Goal: Information Seeking & Learning: Learn about a topic

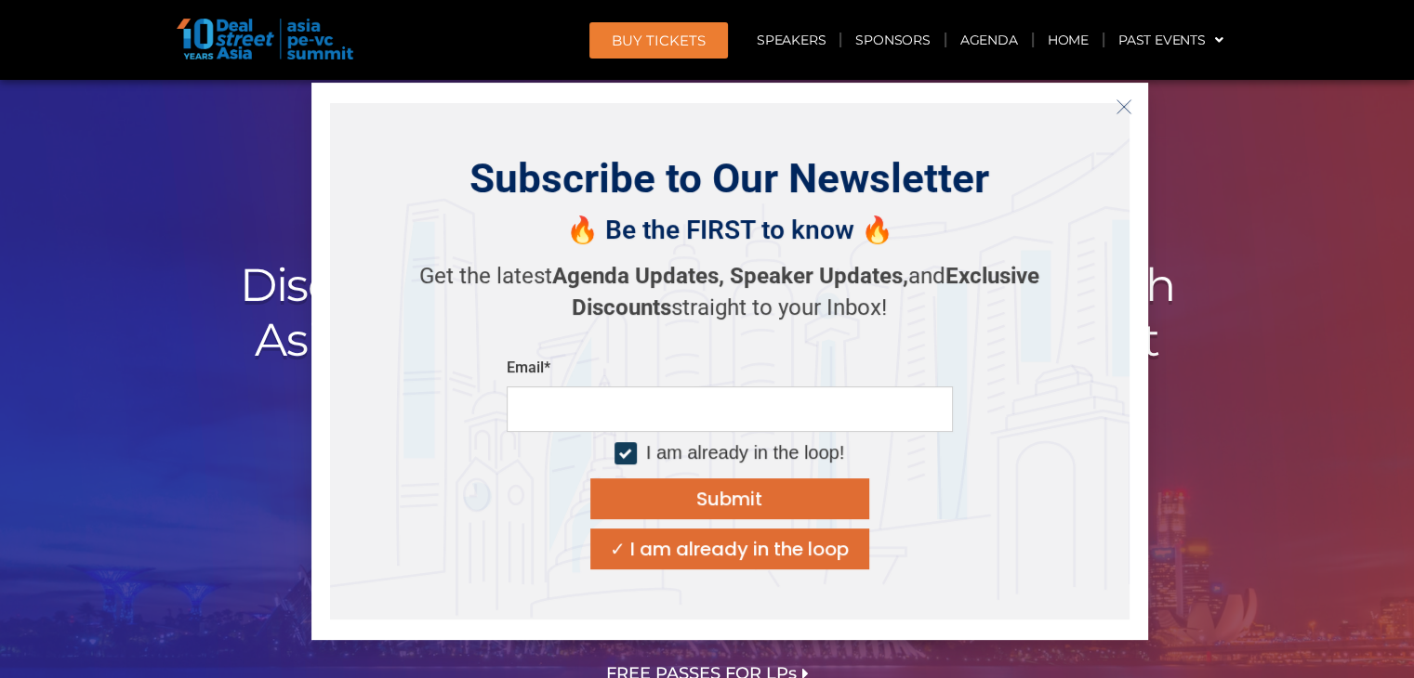
click at [1120, 106] on icon "Close" at bounding box center [1123, 107] width 17 height 17
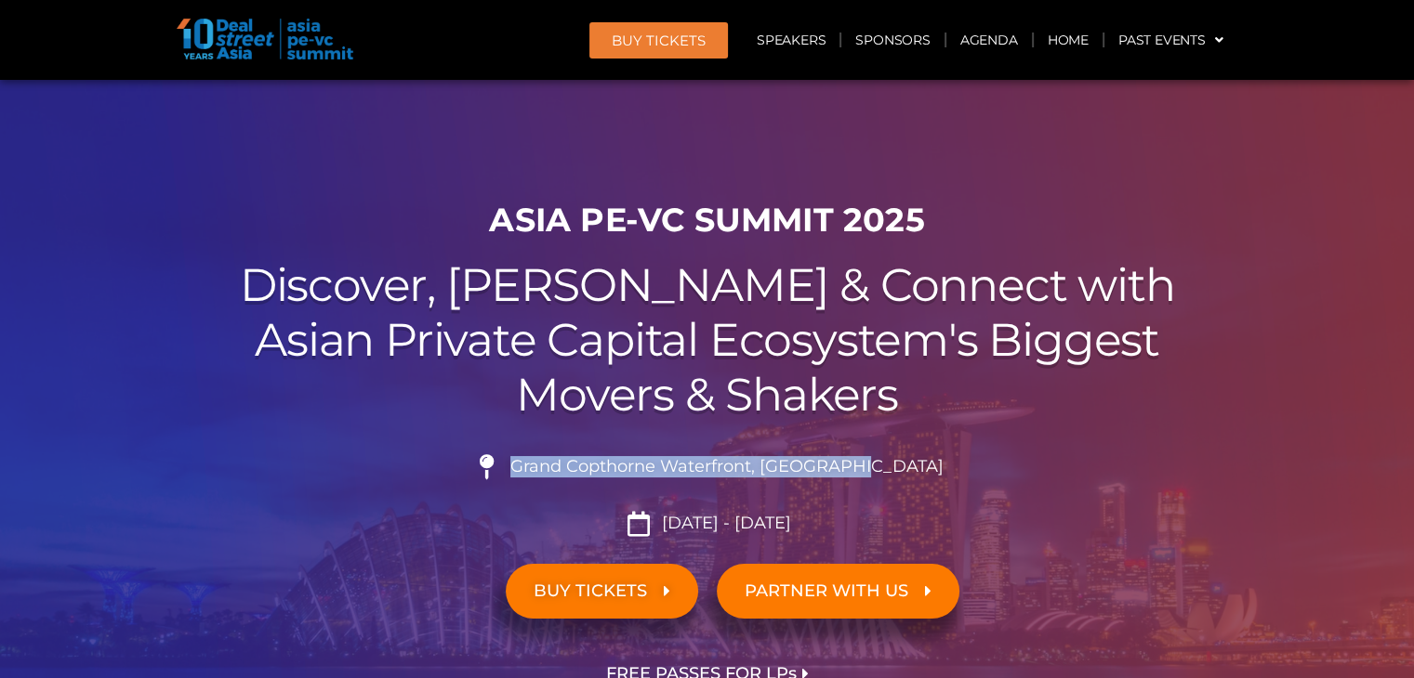
drag, startPoint x: 900, startPoint y: 464, endPoint x: 563, endPoint y: 467, distance: 336.5
click at [563, 467] on li "Grand Copthorne Waterfront, [GEOGRAPHIC_DATA]​" at bounding box center [707, 474] width 1041 height 41
copy span "Grand Copthorne Waterfront, [GEOGRAPHIC_DATA]​"
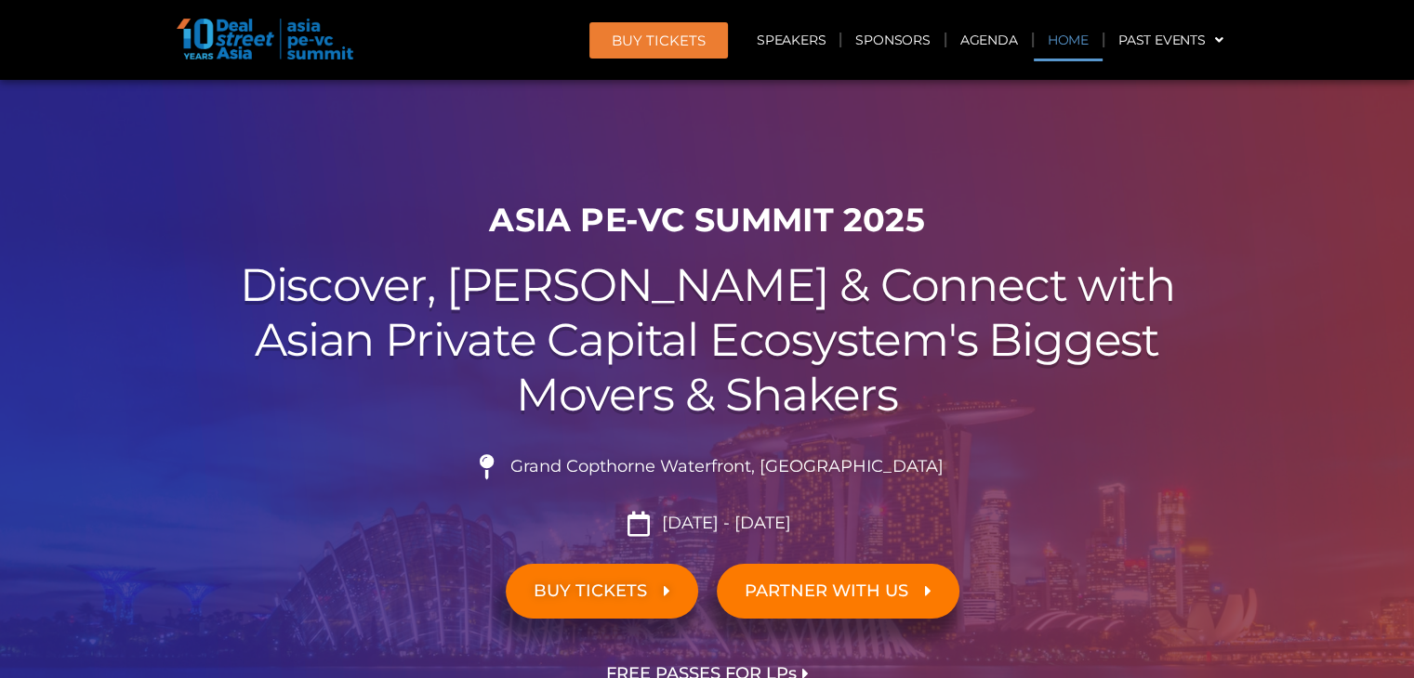
click at [1063, 36] on link "Home" at bounding box center [1068, 40] width 69 height 43
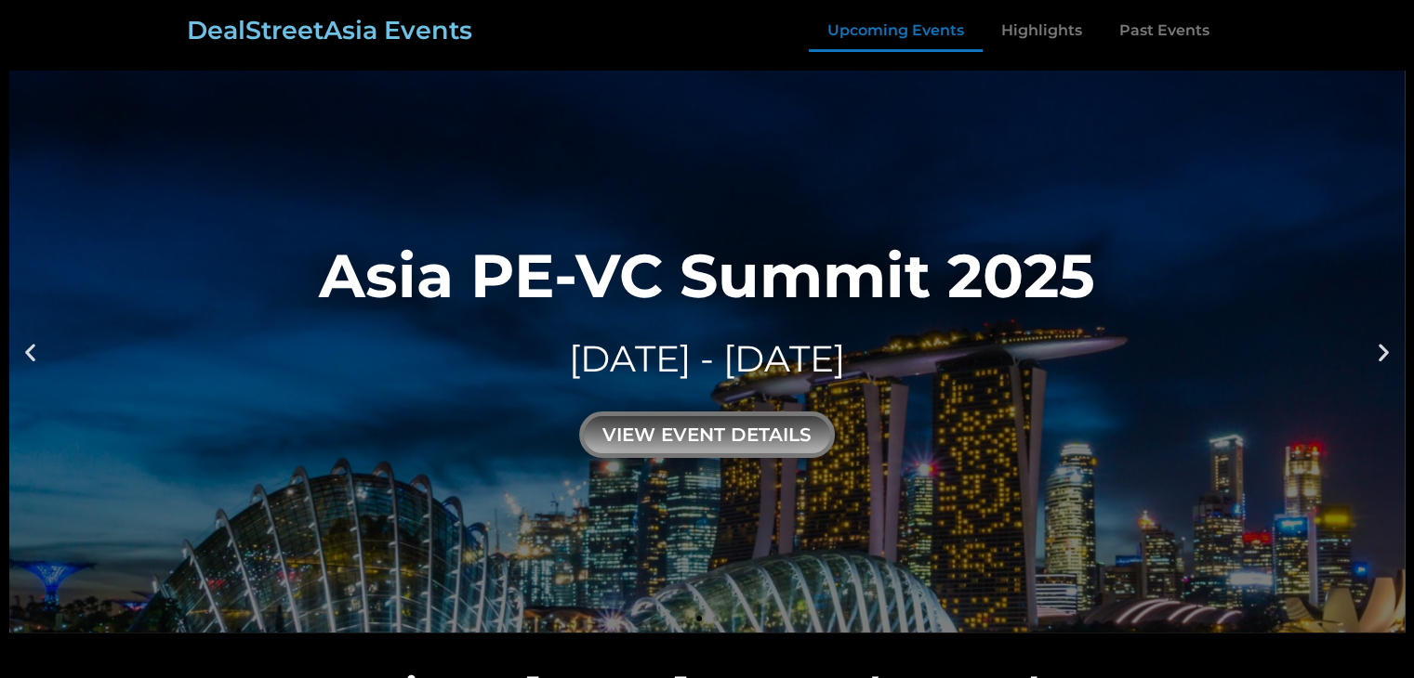
scroll to position [989, 0]
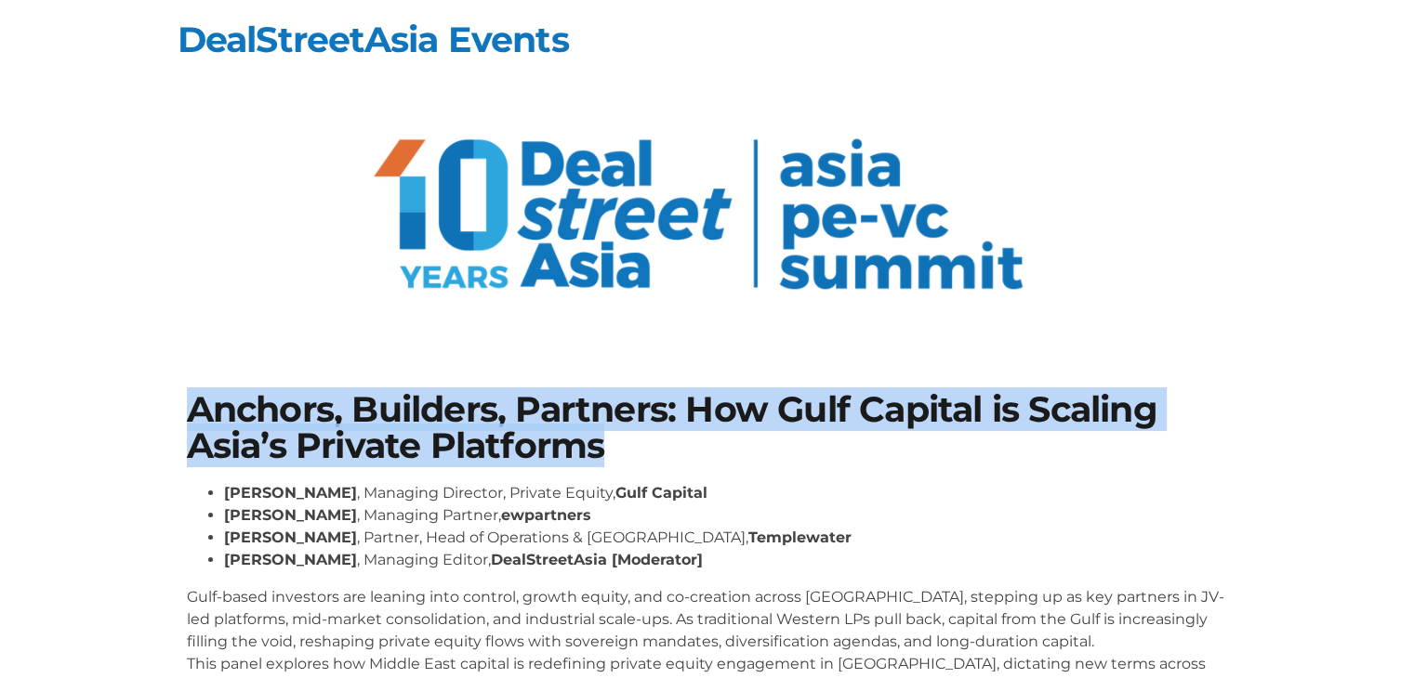
drag, startPoint x: 193, startPoint y: 409, endPoint x: 650, endPoint y: 454, distance: 458.5
click at [650, 454] on h1 "Anchors, Builders, Partners: How Gulf Capital is Scaling Asia’s Private Platfor…" at bounding box center [707, 428] width 1041 height 72
copy h1 "Anchors, Builders, Partners: How Gulf Capital is Scaling Asia’s Private Platfor…"
drag, startPoint x: 45, startPoint y: 371, endPoint x: 115, endPoint y: 378, distance: 71.0
click at [45, 371] on section "Anchors, Builders, Partners: How Gulf Capital is Scaling Asia’s Private Platfor…" at bounding box center [707, 563] width 1414 height 454
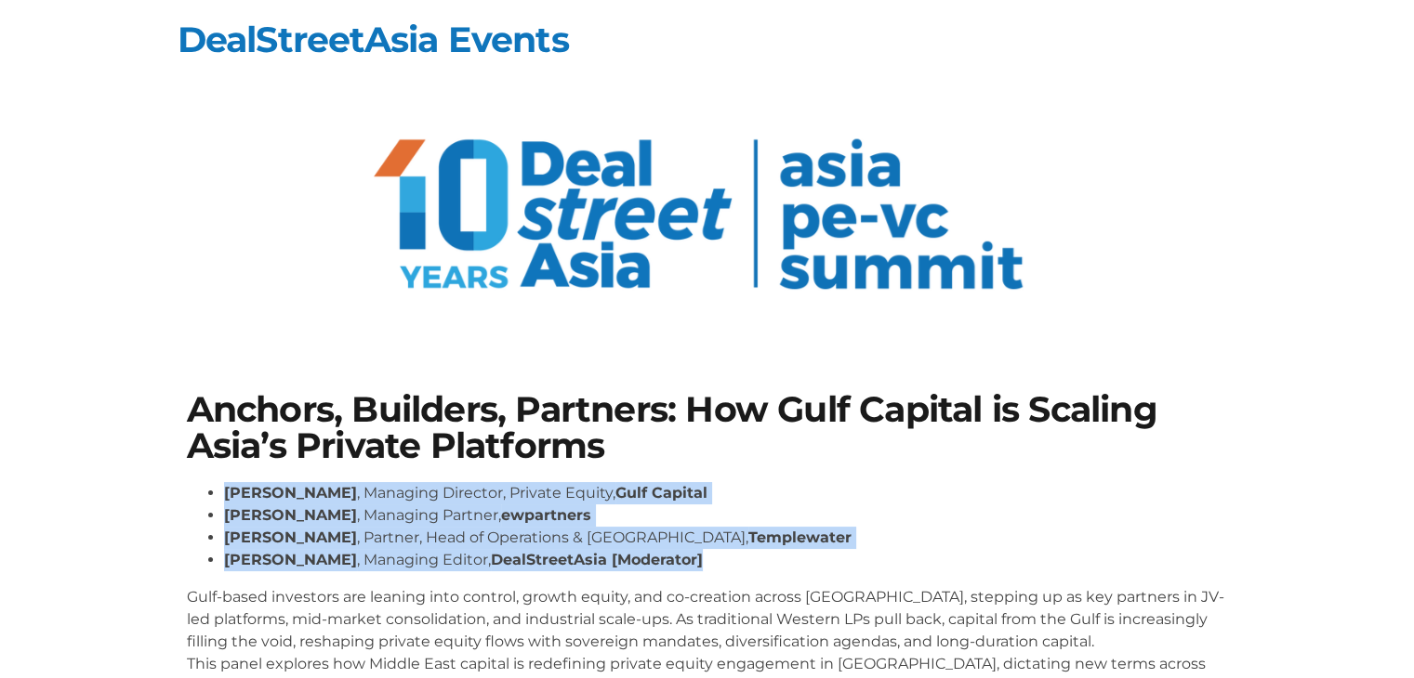
drag, startPoint x: 688, startPoint y: 562, endPoint x: 223, endPoint y: 492, distance: 470.1
click at [223, 492] on ul "[PERSON_NAME] , Managing Director, Private Equity, Gulf Capital [PERSON_NAME] ,…" at bounding box center [707, 526] width 1041 height 89
copy ul "[PERSON_NAME] , Managing Director, Private Equity, Gulf Capital [PERSON_NAME] ,…"
